Goal: Information Seeking & Learning: Understand process/instructions

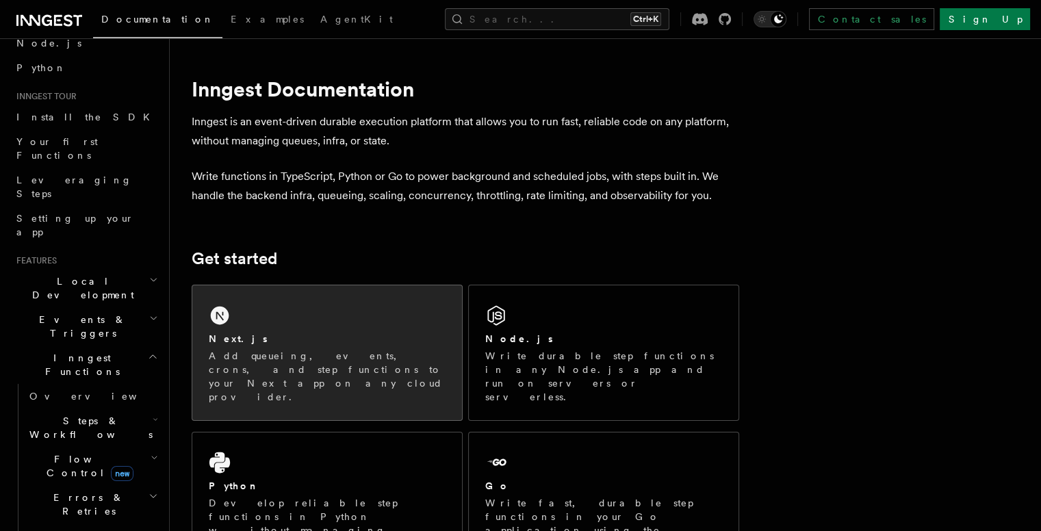
scroll to position [31, 0]
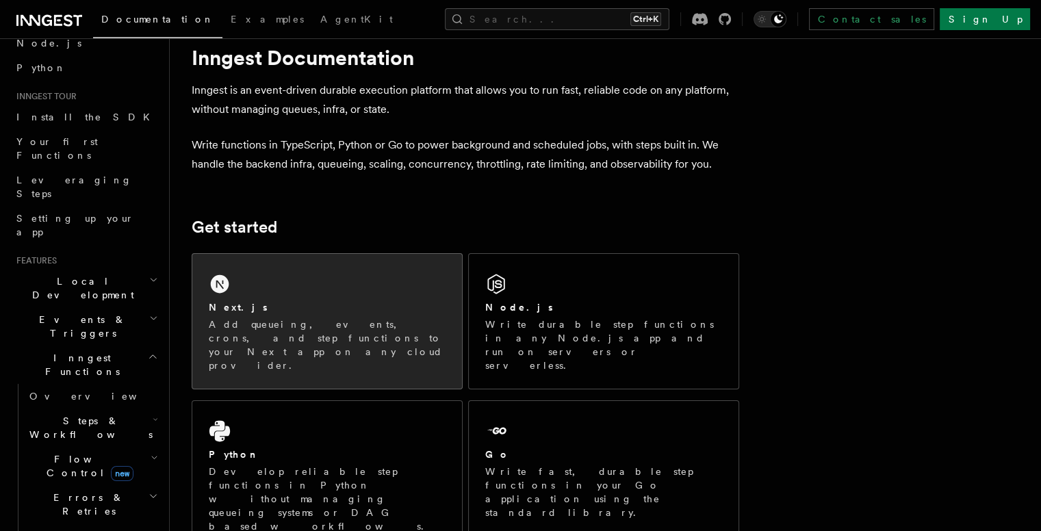
click at [318, 337] on p "Add queueing, events, crons, and step functions to your Next app on any cloud p…" at bounding box center [327, 345] width 237 height 55
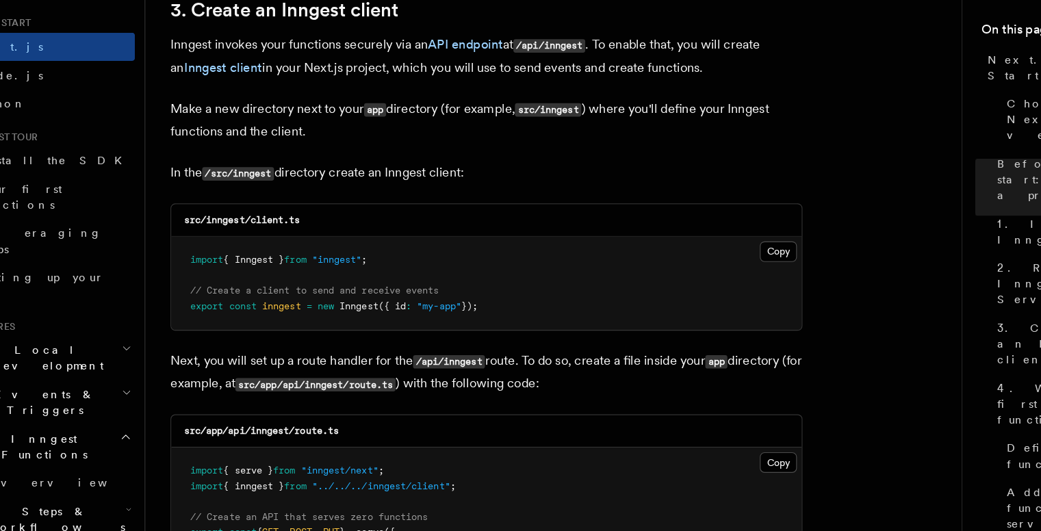
scroll to position [1622, 0]
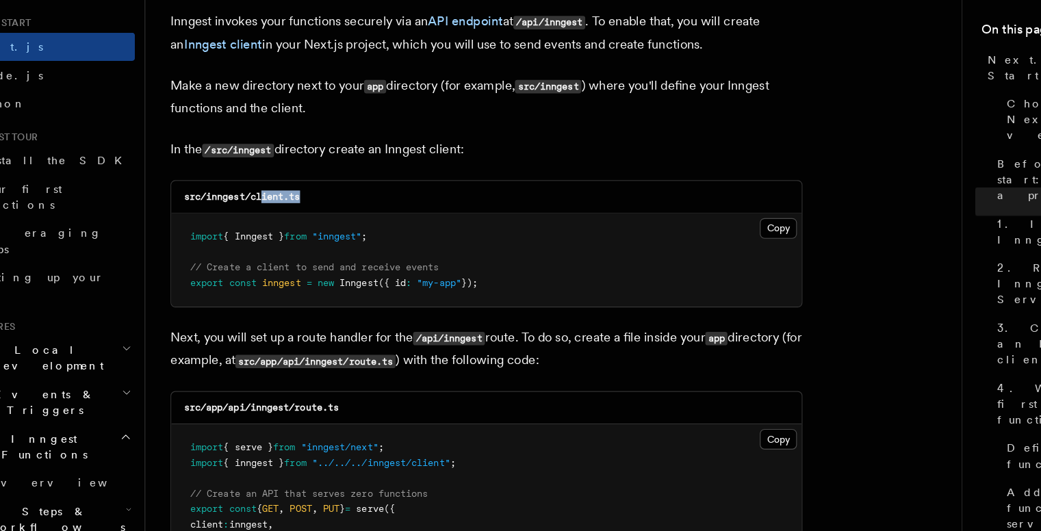
drag, startPoint x: 272, startPoint y: 246, endPoint x: 309, endPoint y: 243, distance: 37.1
click at [309, 243] on div "src/inngest/client.ts" at bounding box center [465, 241] width 546 height 28
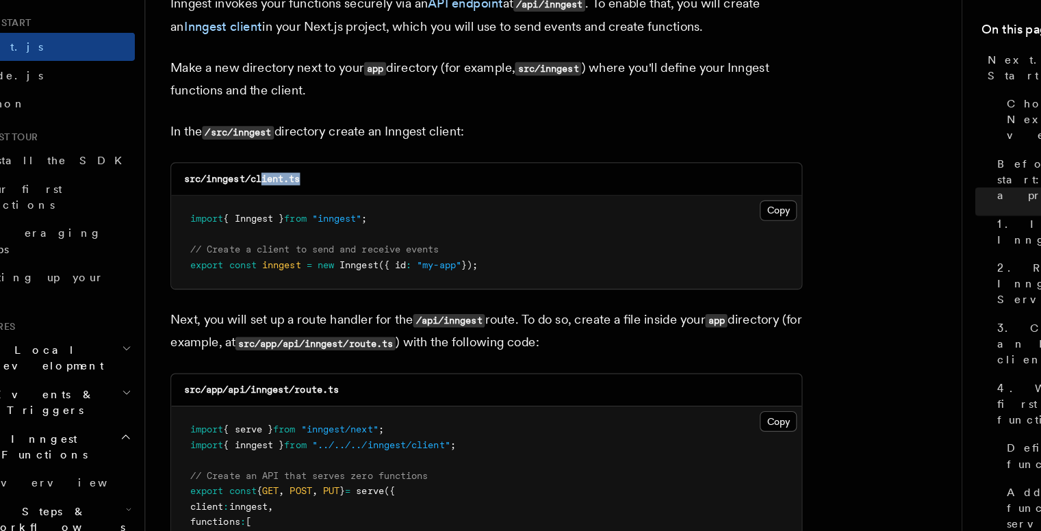
scroll to position [1669, 0]
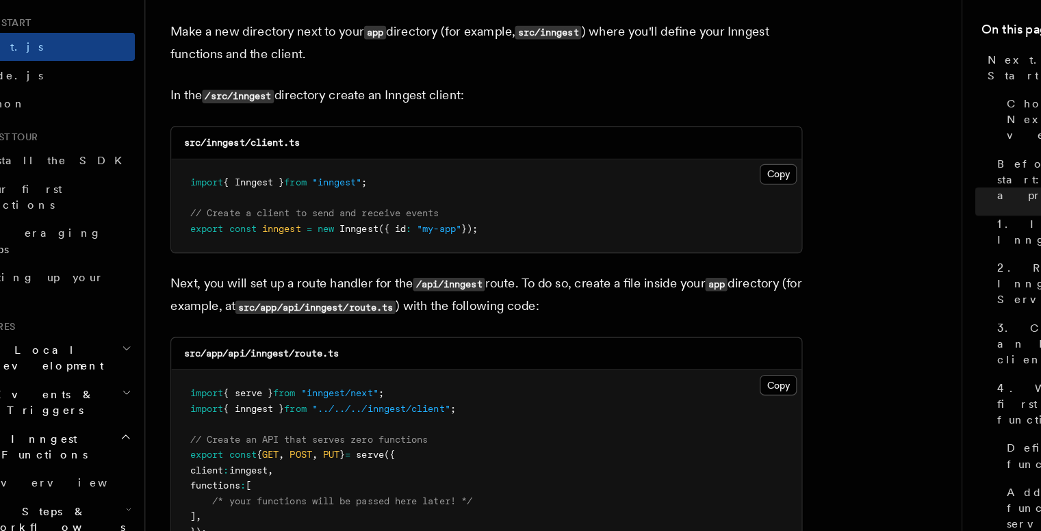
click at [446, 283] on pre "import { Inngest } from "inngest" ; // Create a client to send and receive even…" at bounding box center [465, 249] width 546 height 81
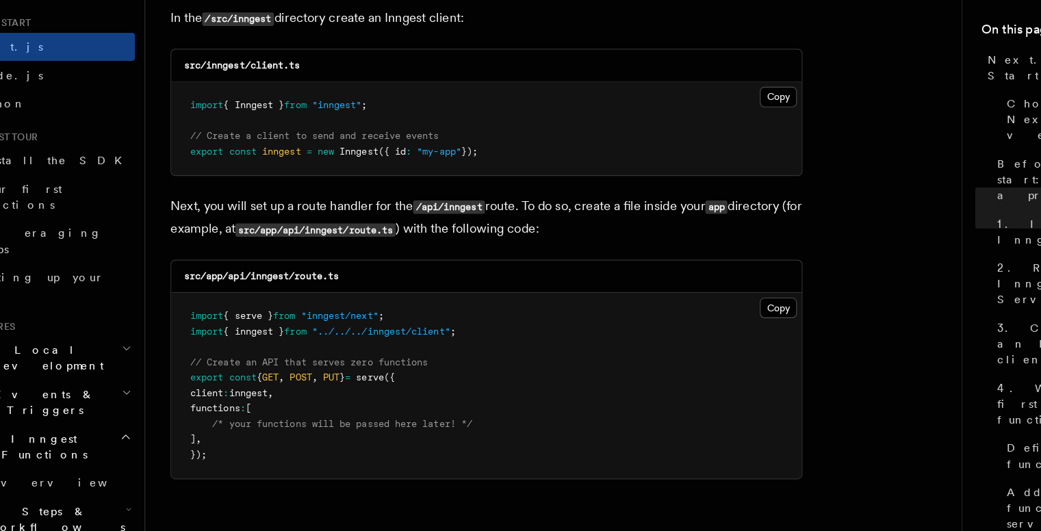
scroll to position [1761, 0]
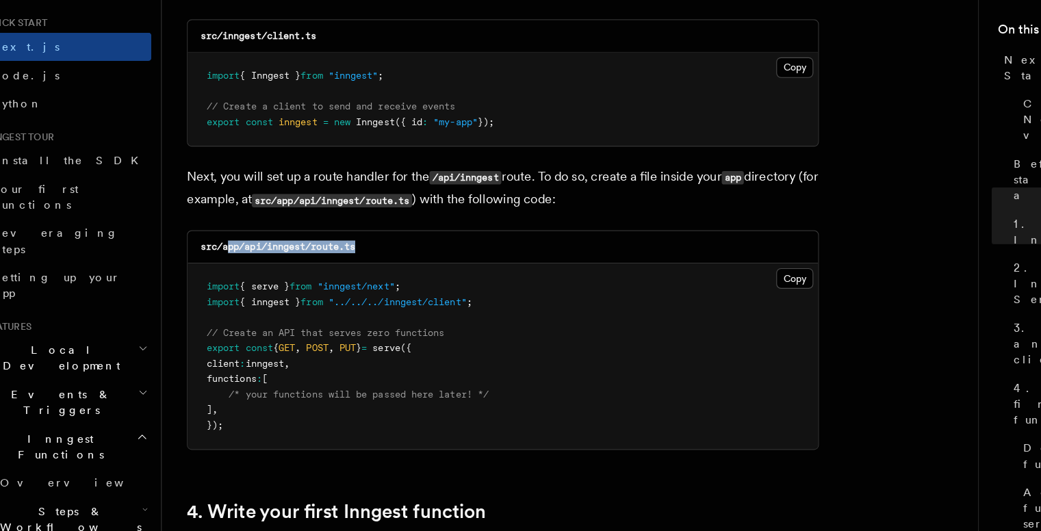
drag, startPoint x: 346, startPoint y: 285, endPoint x: 225, endPoint y: 274, distance: 122.3
click at [225, 274] on div "src/app/api/inngest/route.ts" at bounding box center [465, 285] width 546 height 28
click at [333, 397] on pre "import { serve } from "inngest/next" ; import { inngest } from "../../../innges…" at bounding box center [465, 379] width 546 height 161
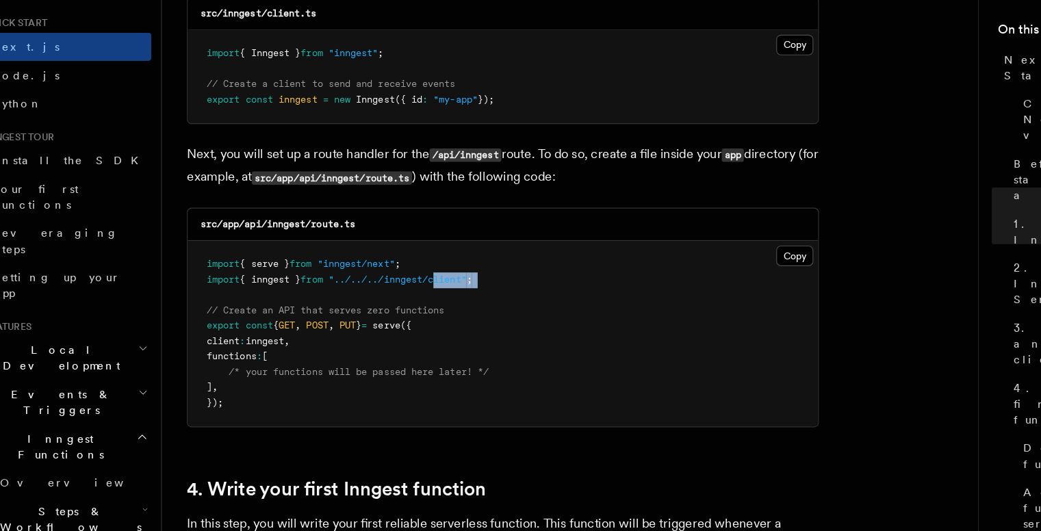
drag, startPoint x: 381, startPoint y: 321, endPoint x: 420, endPoint y: 320, distance: 39.0
click at [420, 320] on pre "import { serve } from "inngest/next" ; import { inngest } from "../../../innges…" at bounding box center [465, 359] width 546 height 161
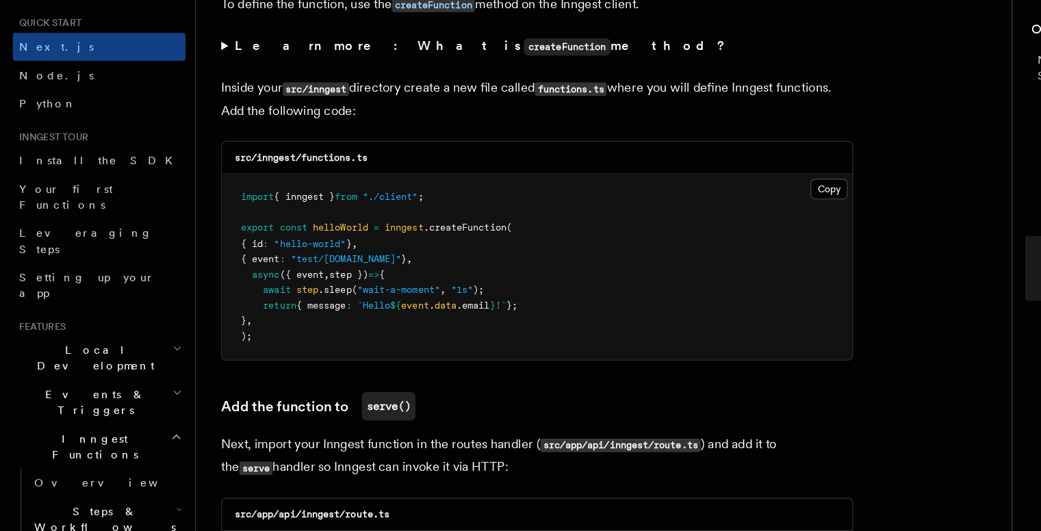
scroll to position [2349, 0]
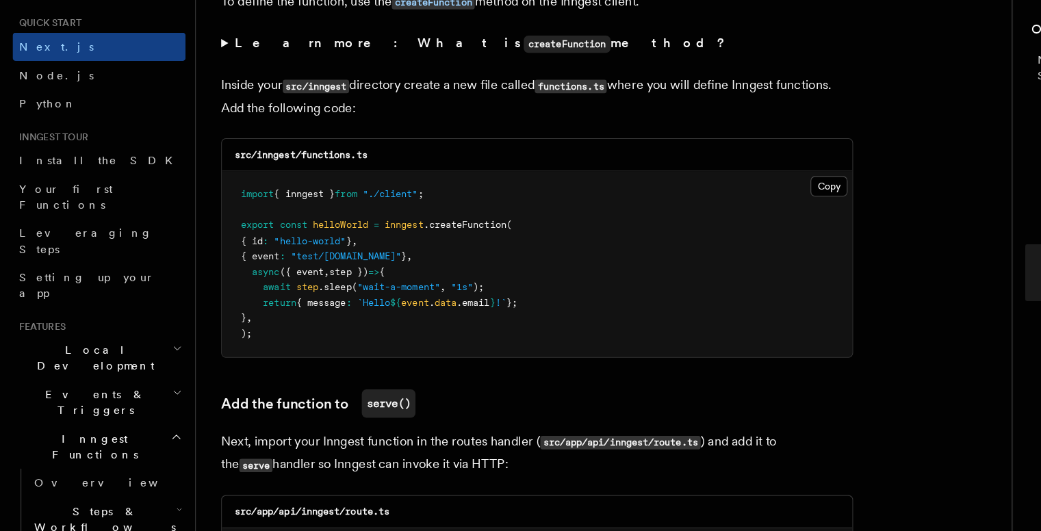
drag, startPoint x: 339, startPoint y: 237, endPoint x: 377, endPoint y: 235, distance: 37.7
click at [377, 235] on pre "import { inngest } from "./client" ; export const helloWorld = inngest .createF…" at bounding box center [465, 299] width 546 height 161
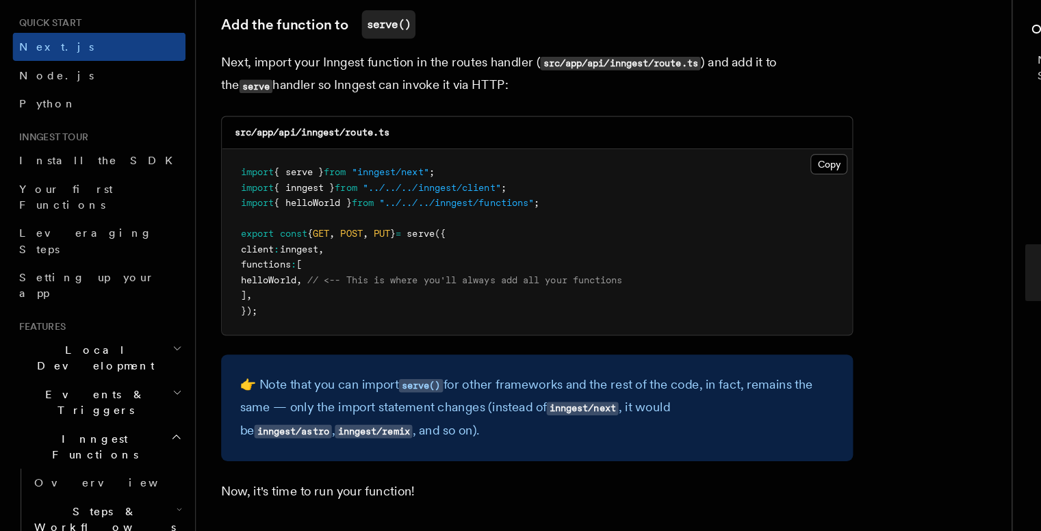
scroll to position [2681, 0]
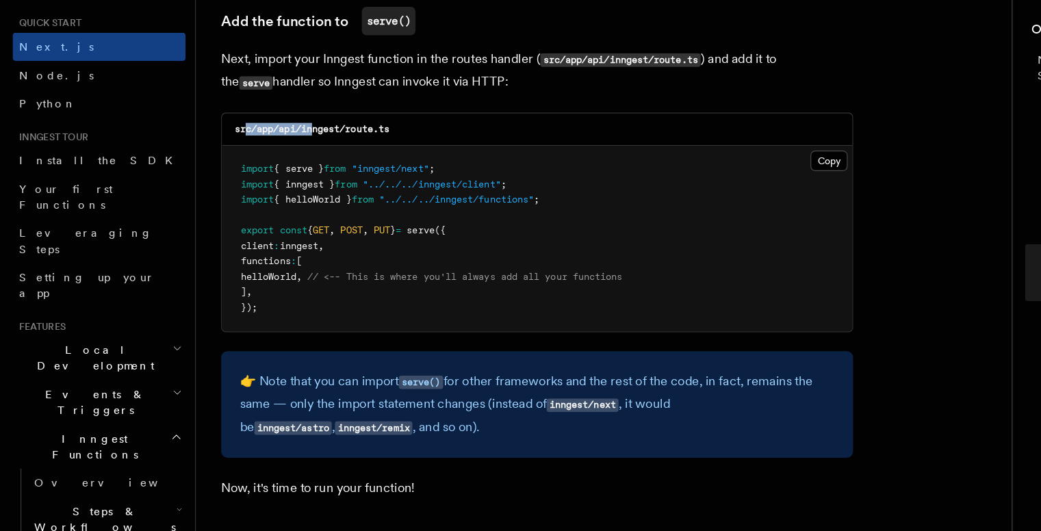
drag, startPoint x: 274, startPoint y: 182, endPoint x: 215, endPoint y: 188, distance: 59.1
click at [215, 188] on code "src/app/api/inngest/route.ts" at bounding box center [270, 183] width 134 height 10
